Goal: Transaction & Acquisition: Purchase product/service

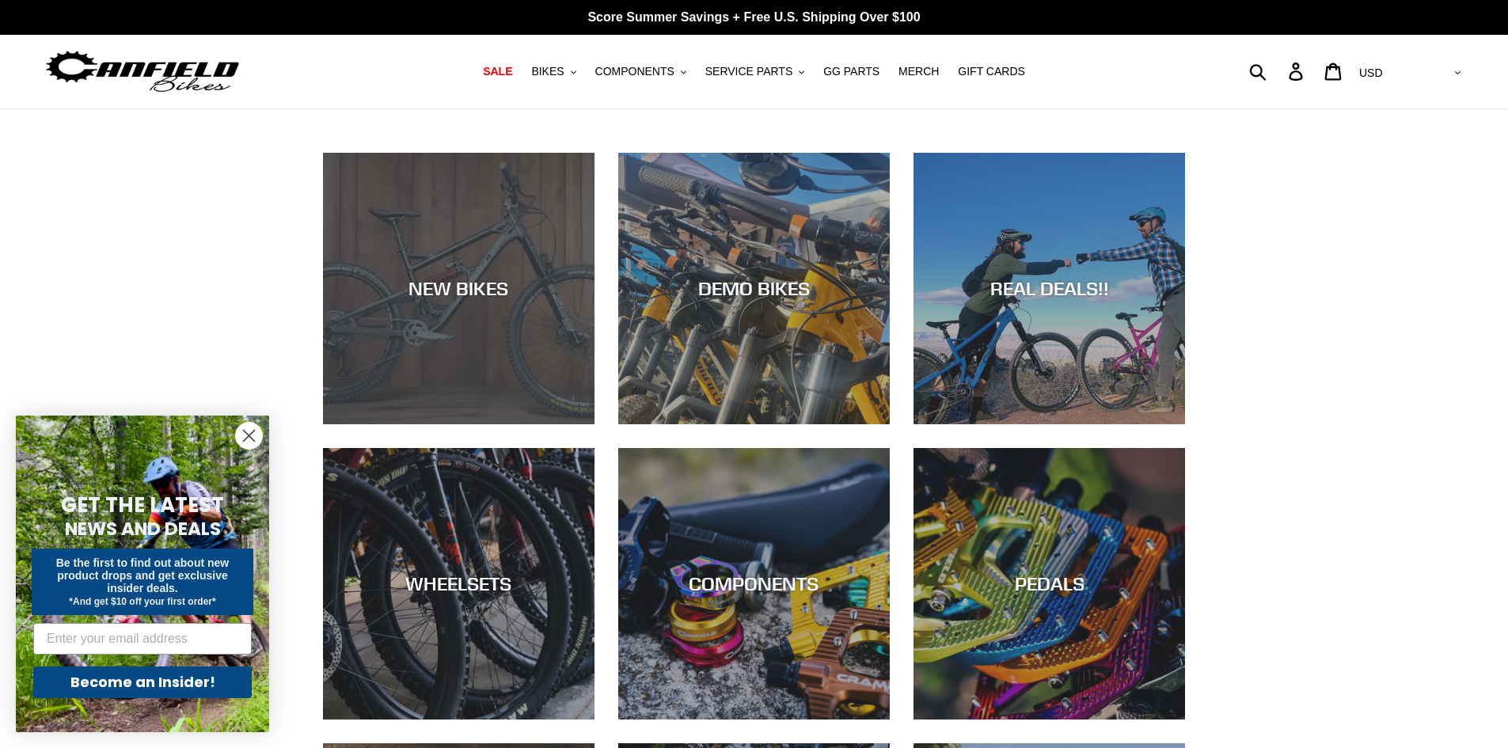
click at [531, 297] on div "NEW BIKES" at bounding box center [459, 288] width 272 height 23
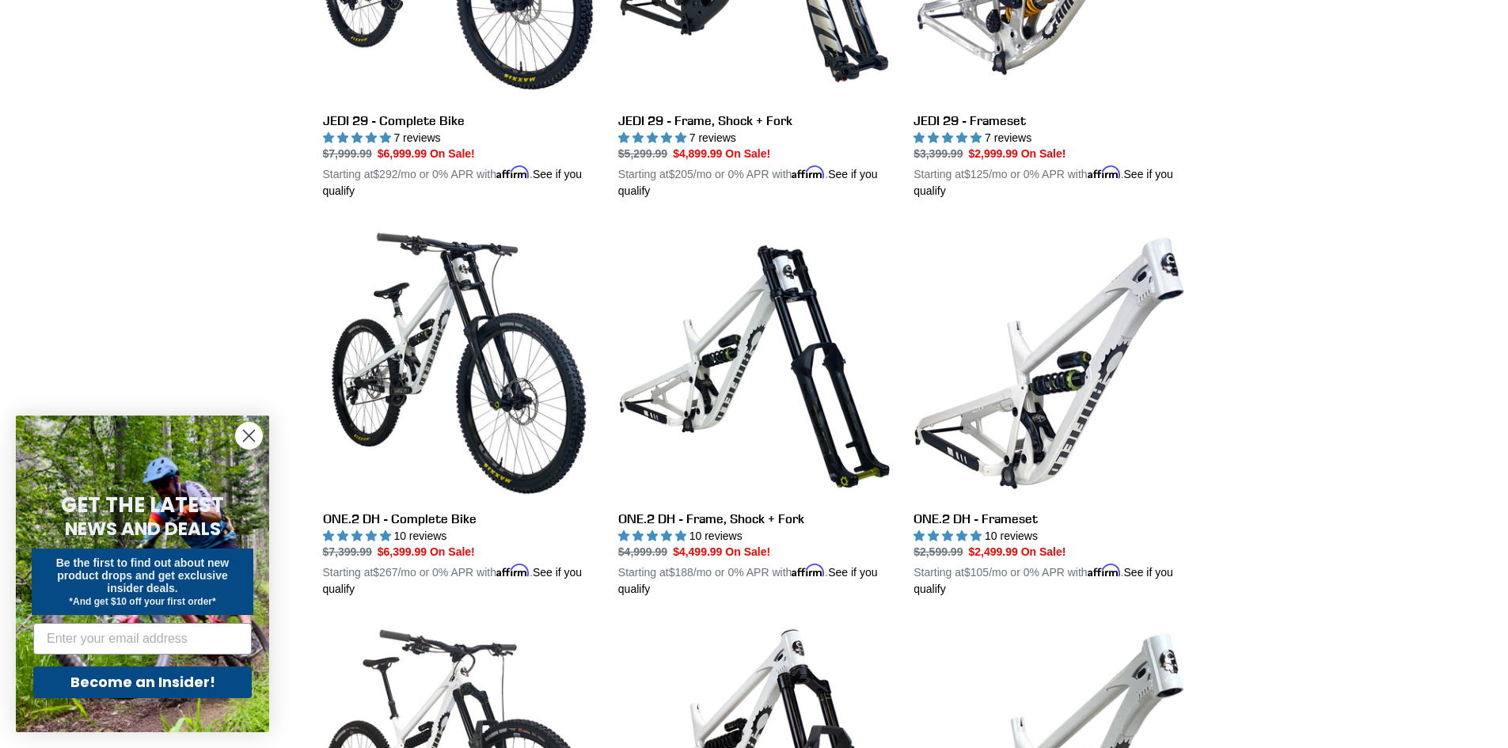
scroll to position [317, 0]
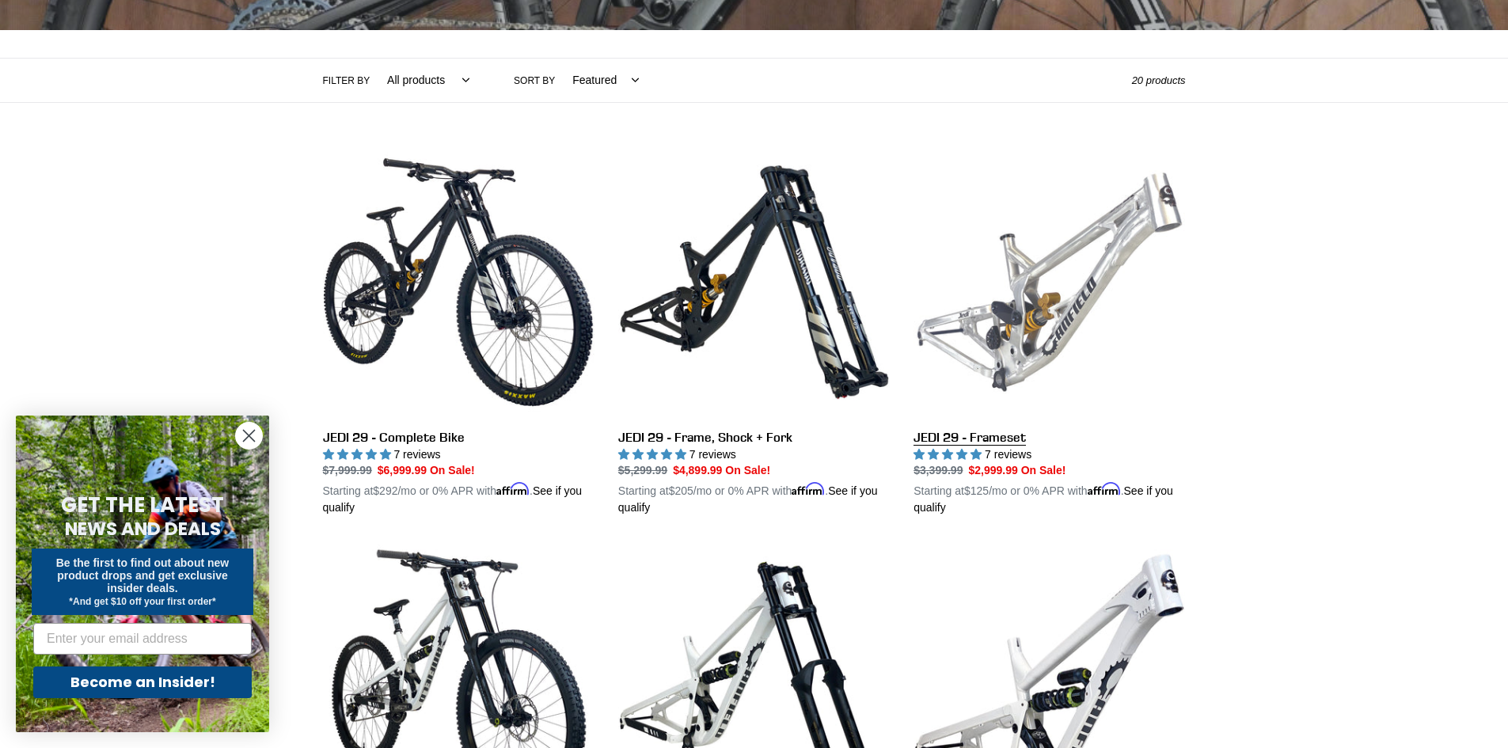
click at [1076, 260] on link "JEDI 29 - Frameset" at bounding box center [1050, 331] width 272 height 371
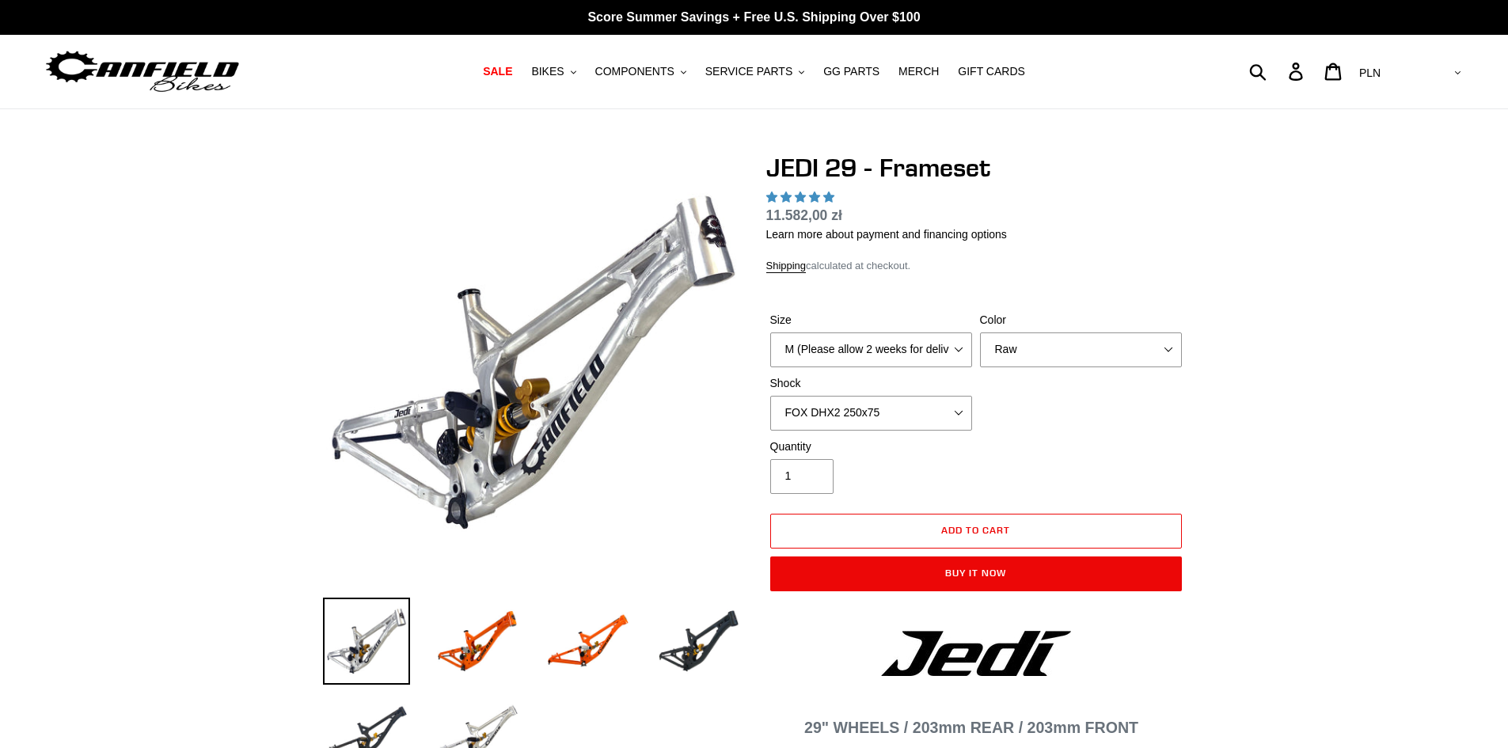
select select "highest-rating"
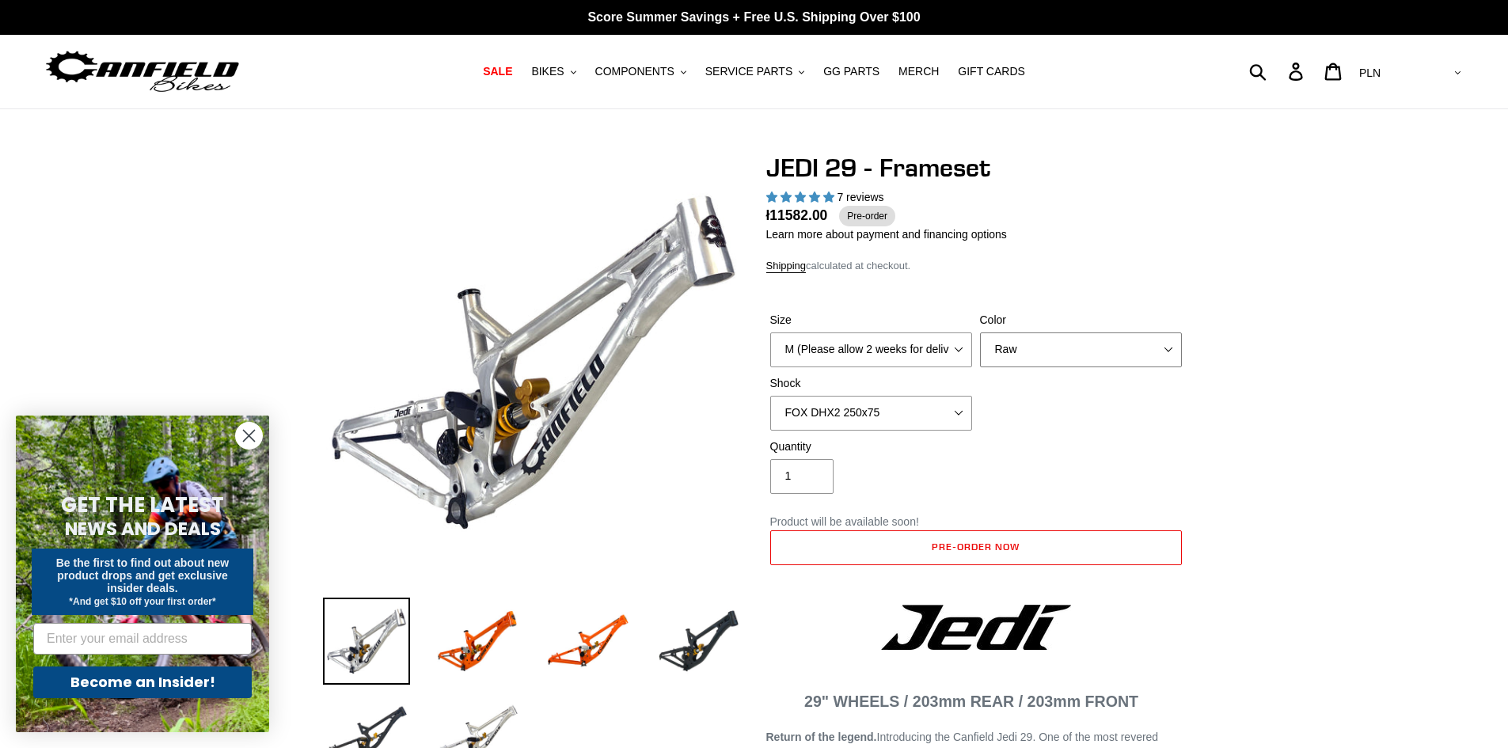
click at [1039, 340] on select "Orange Raw Stealth Black" at bounding box center [1081, 350] width 202 height 35
click at [980, 333] on select "Orange Raw Stealth Black" at bounding box center [1081, 350] width 202 height 35
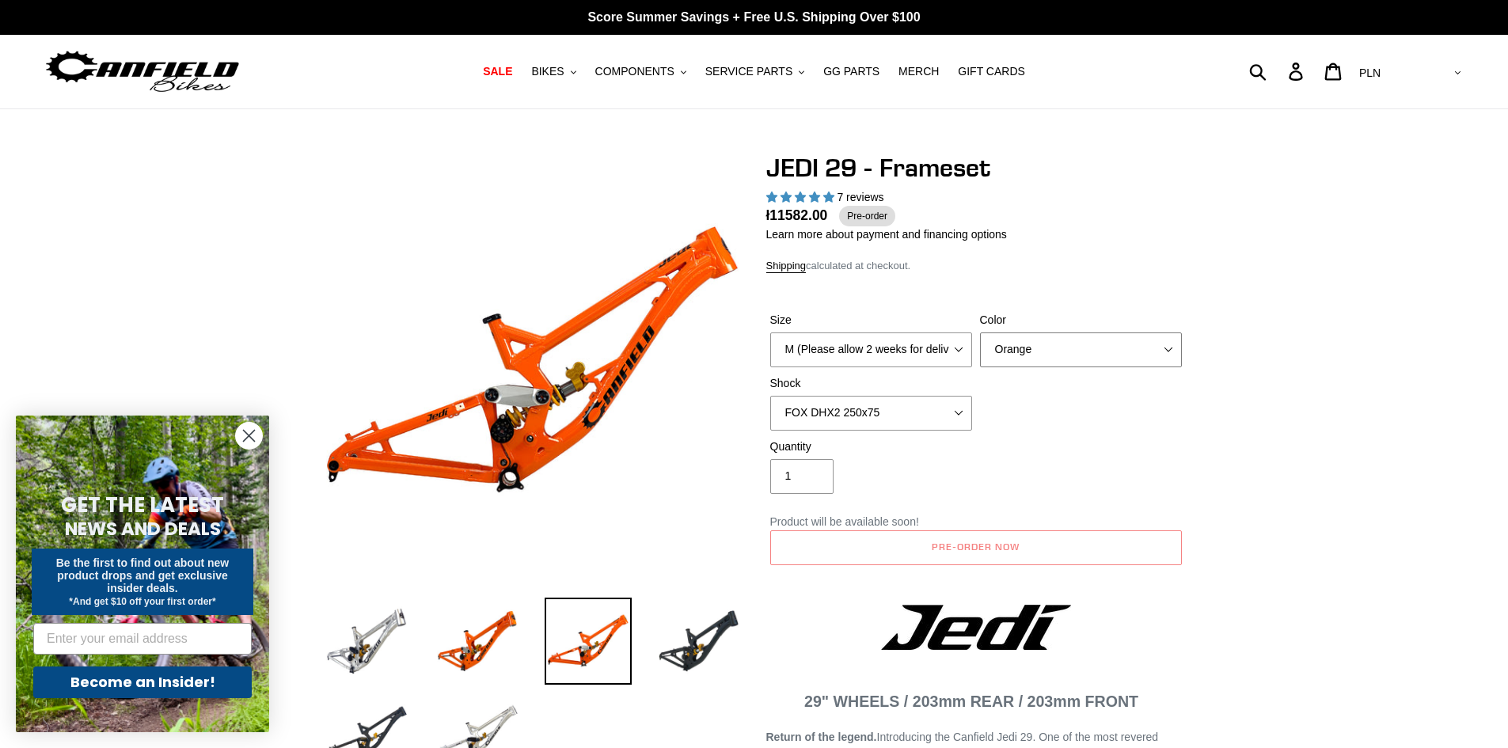
click at [1012, 348] on select "Orange Raw Stealth Black" at bounding box center [1081, 350] width 202 height 35
click at [980, 333] on select "Orange Raw Stealth Black" at bounding box center [1081, 350] width 202 height 35
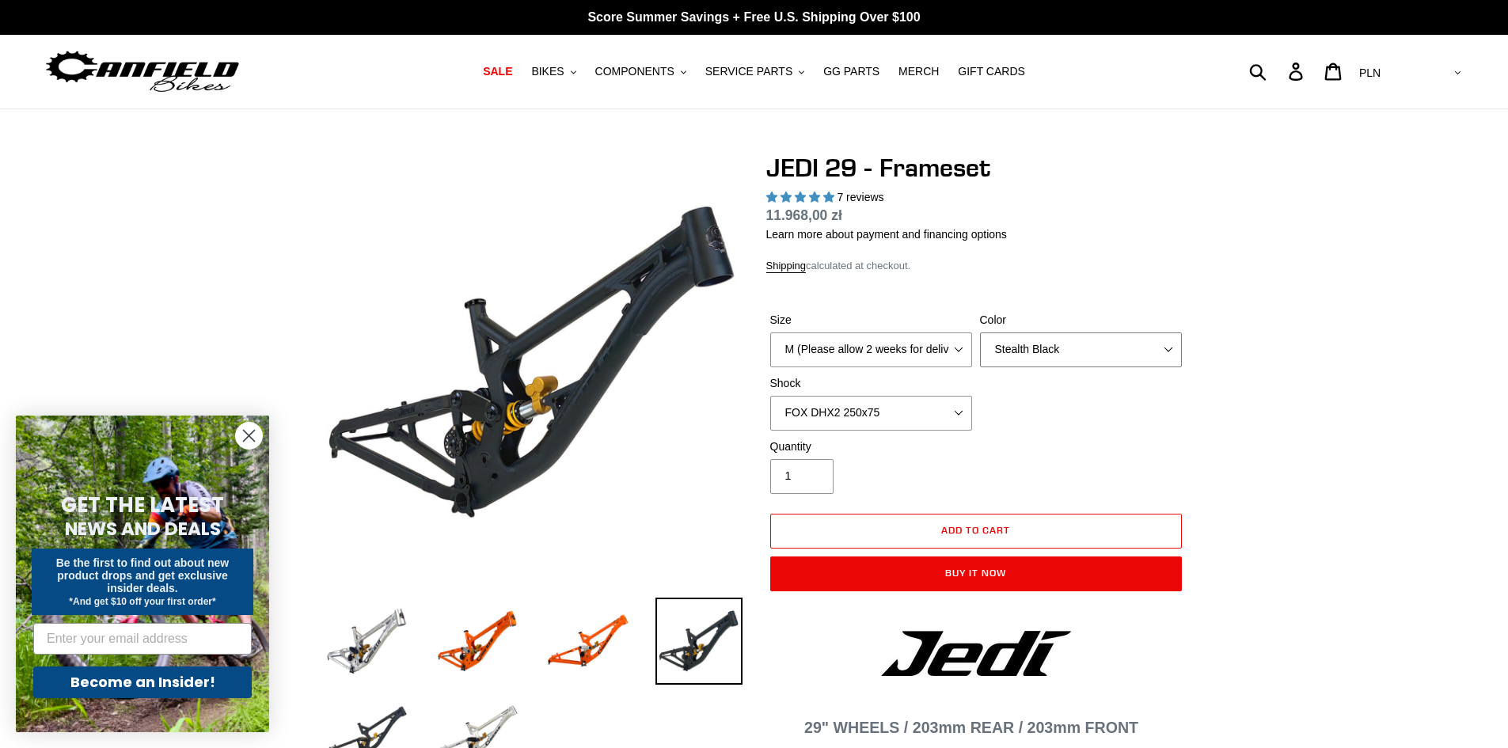
click at [1008, 361] on select "Orange Raw Stealth Black" at bounding box center [1081, 350] width 202 height 35
select select "Raw"
click at [980, 333] on select "Orange Raw Stealth Black" at bounding box center [1081, 350] width 202 height 35
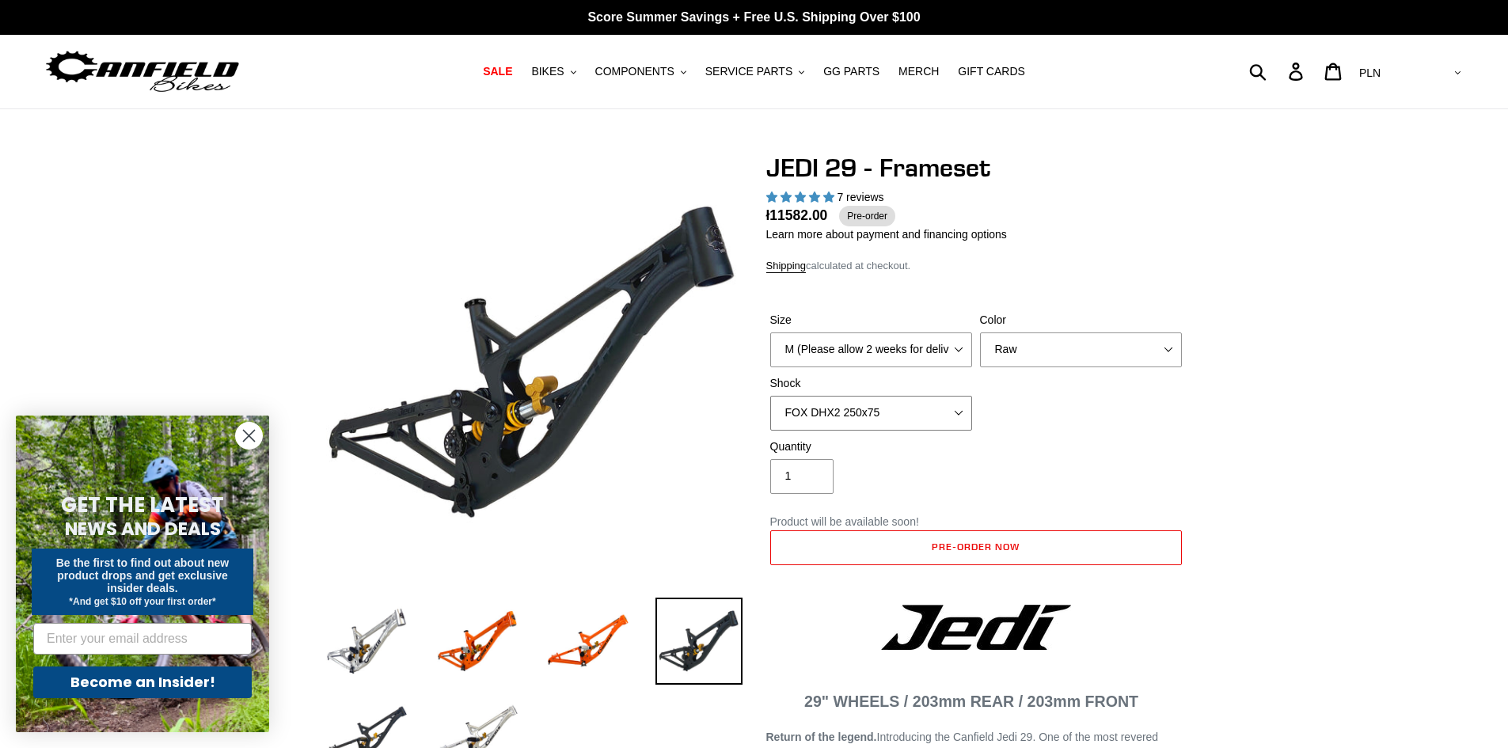
click at [920, 409] on select "No Shock FOX DHX2 250x75 RockShox Vivid Ultimate DH 250x75 EXT e-Storia LOX V3" at bounding box center [871, 413] width 202 height 35
click at [770, 396] on select "No Shock FOX DHX2 250x75 RockShox Vivid Ultimate DH 250x75 EXT e-Storia LOX V3" at bounding box center [871, 413] width 202 height 35
click at [858, 416] on select "No Shock FOX DHX2 250x75 RockShox Vivid Ultimate DH 250x75 EXT e-Storia LOX V3" at bounding box center [871, 413] width 202 height 35
click at [770, 396] on select "No Shock FOX DHX2 250x75 RockShox Vivid Ultimate DH 250x75 EXT e-Storia LOX V3" at bounding box center [871, 413] width 202 height 35
click at [810, 413] on select "No Shock FOX DHX2 250x75 RockShox Vivid Ultimate DH 250x75 EXT e-Storia LOX V3" at bounding box center [871, 413] width 202 height 35
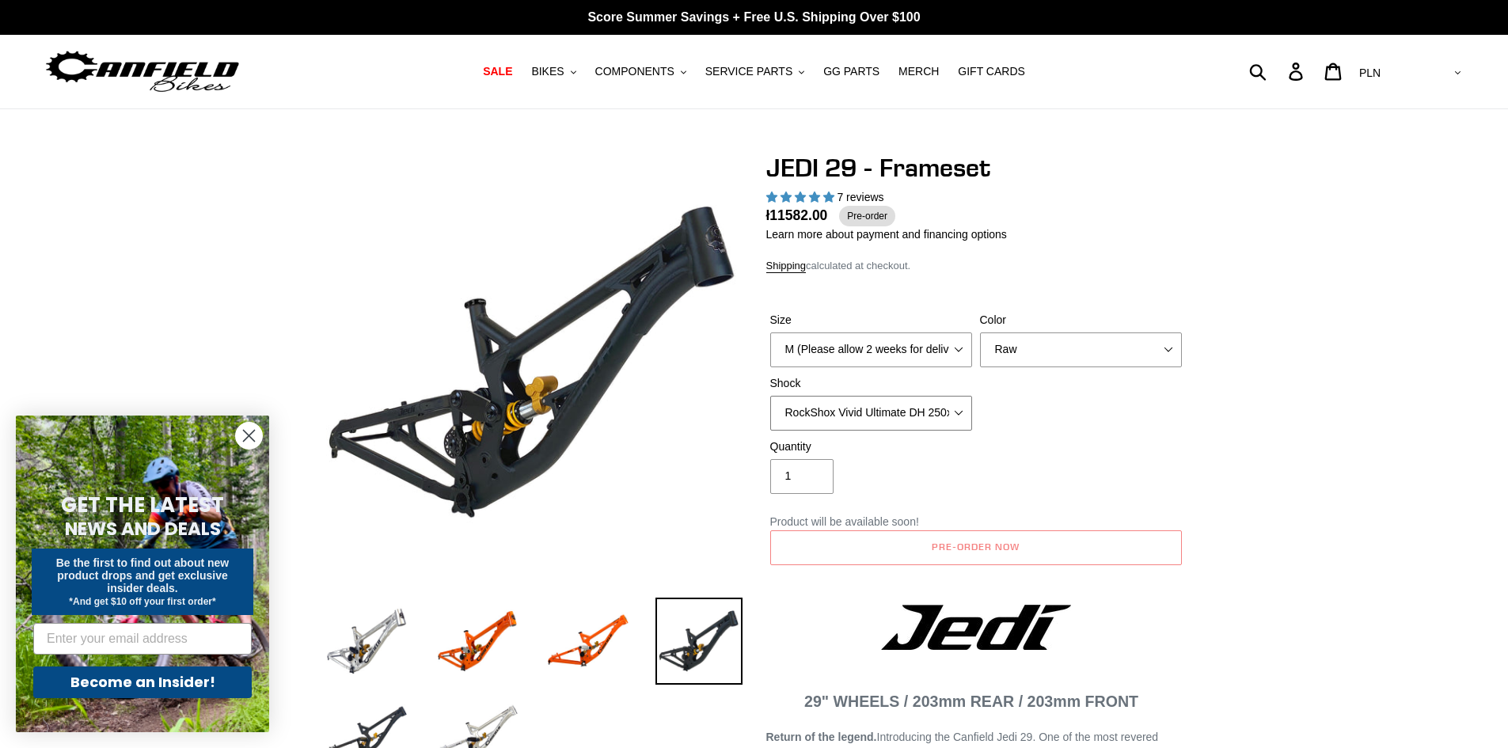
select select "FOX DHX2 250x75"
click at [770, 396] on select "No Shock FOX DHX2 250x75 RockShox Vivid Ultimate DH 250x75 EXT e-Storia LOX V3" at bounding box center [871, 413] width 202 height 35
